Goal: Navigation & Orientation: Go to known website

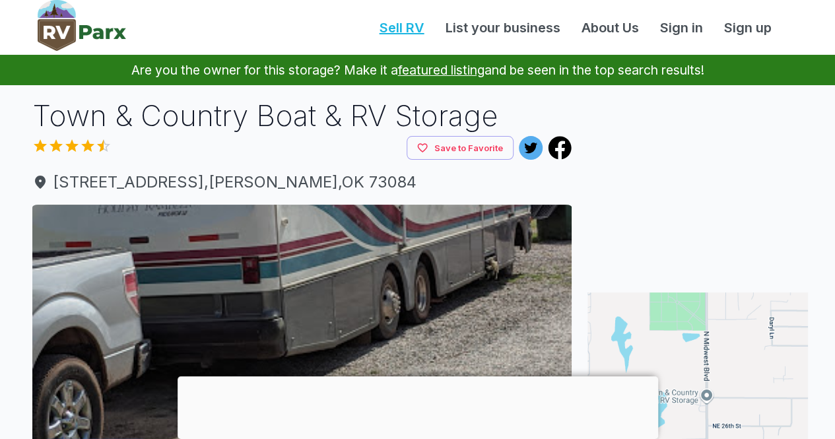
click at [400, 28] on link "Sell RV" at bounding box center [402, 28] width 66 height 20
